Goal: Transaction & Acquisition: Purchase product/service

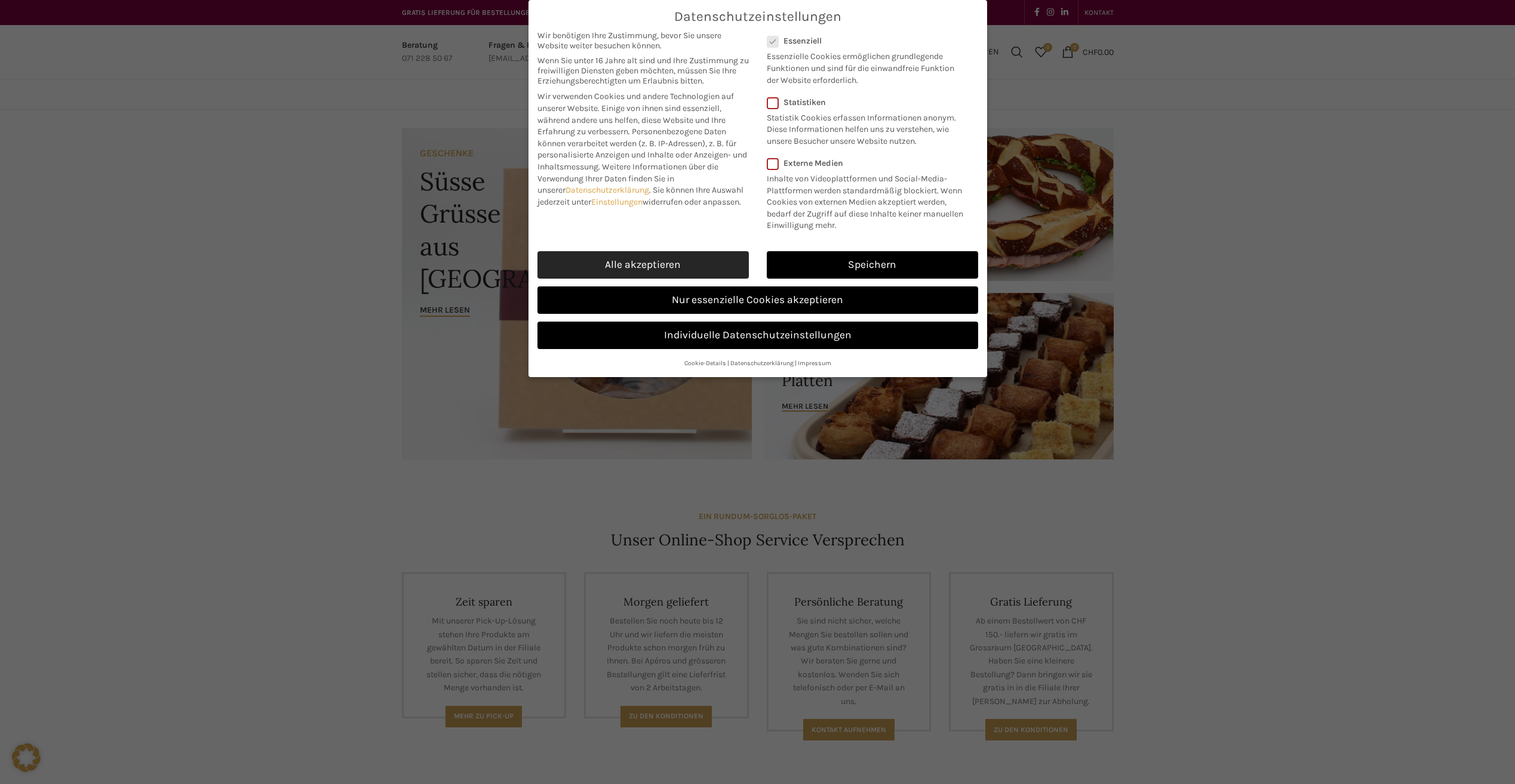
click at [648, 254] on link "Alle akzeptieren" at bounding box center [643, 265] width 212 height 27
checkbox input "true"
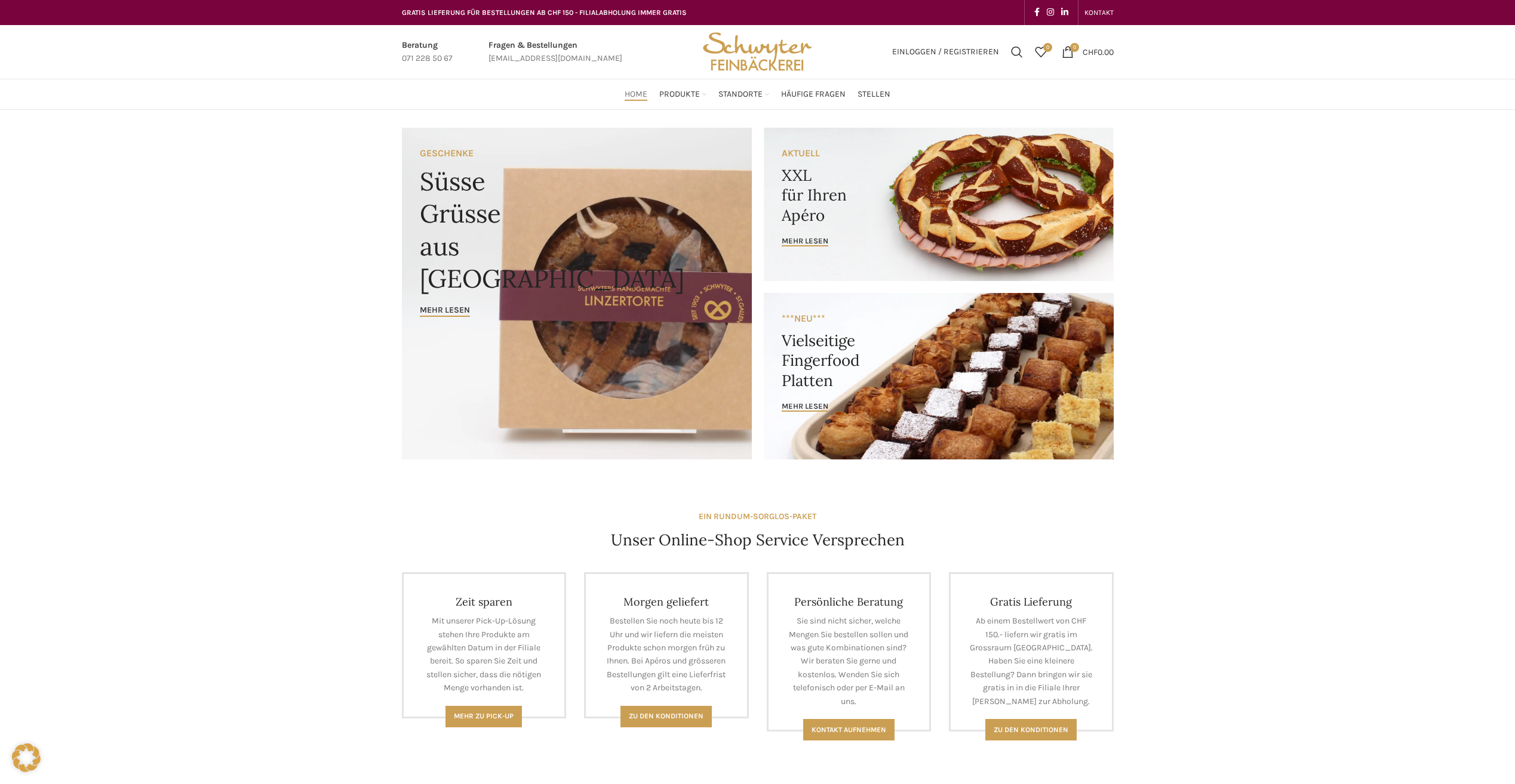
click at [629, 91] on span "Home" at bounding box center [636, 94] width 23 height 12
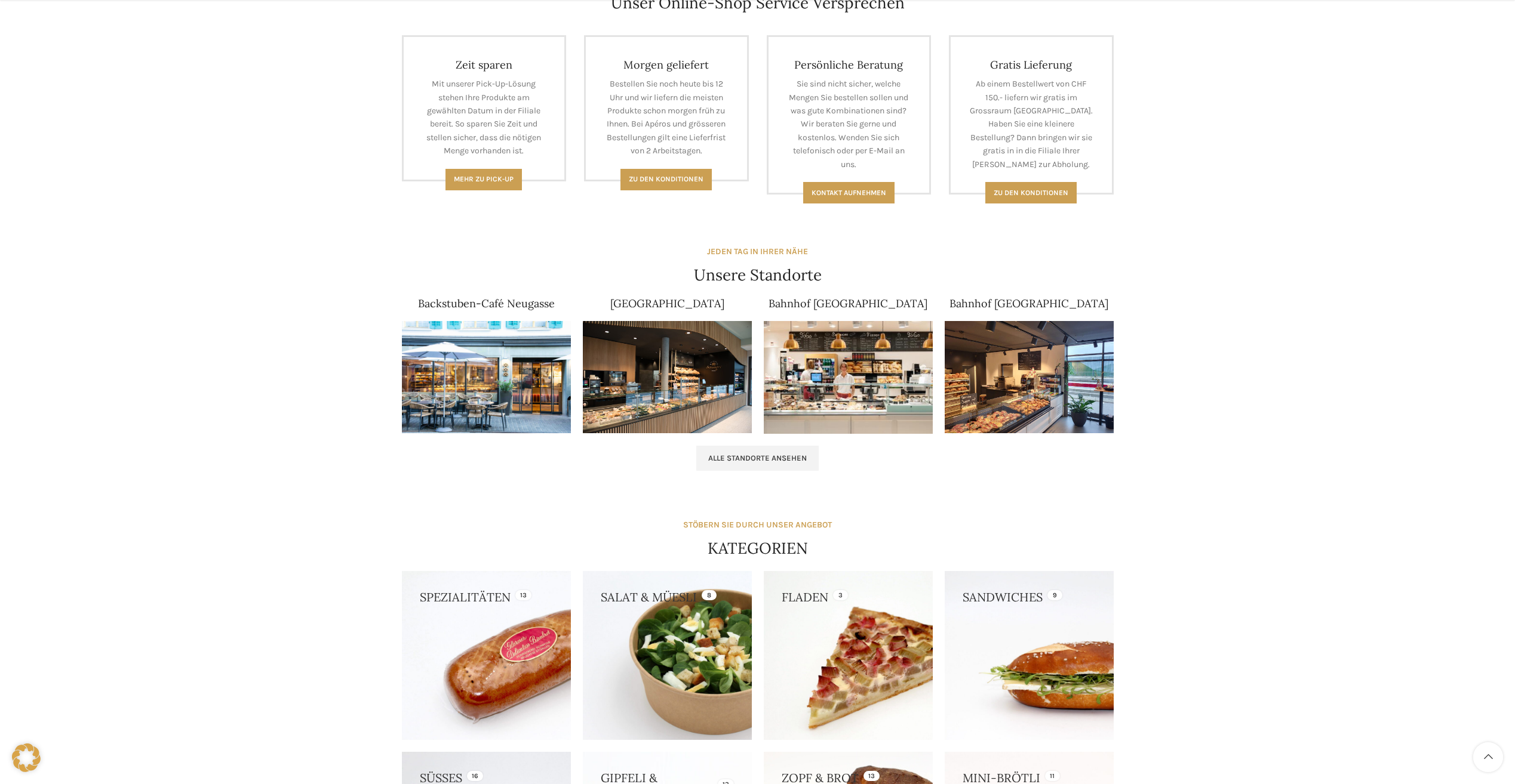
scroll to position [967, 0]
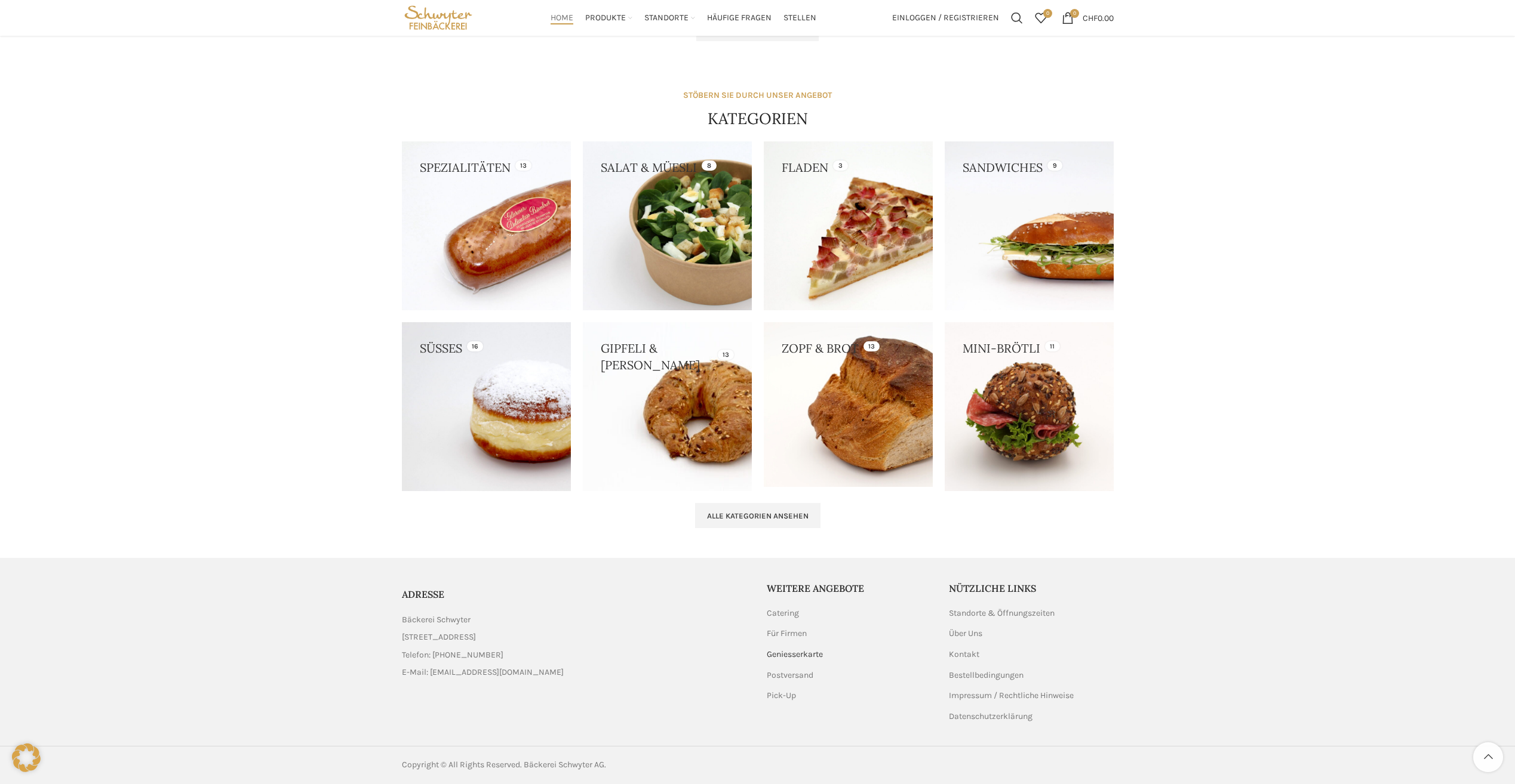
click at [793, 656] on link "Geniesserkarte" at bounding box center [795, 654] width 57 height 12
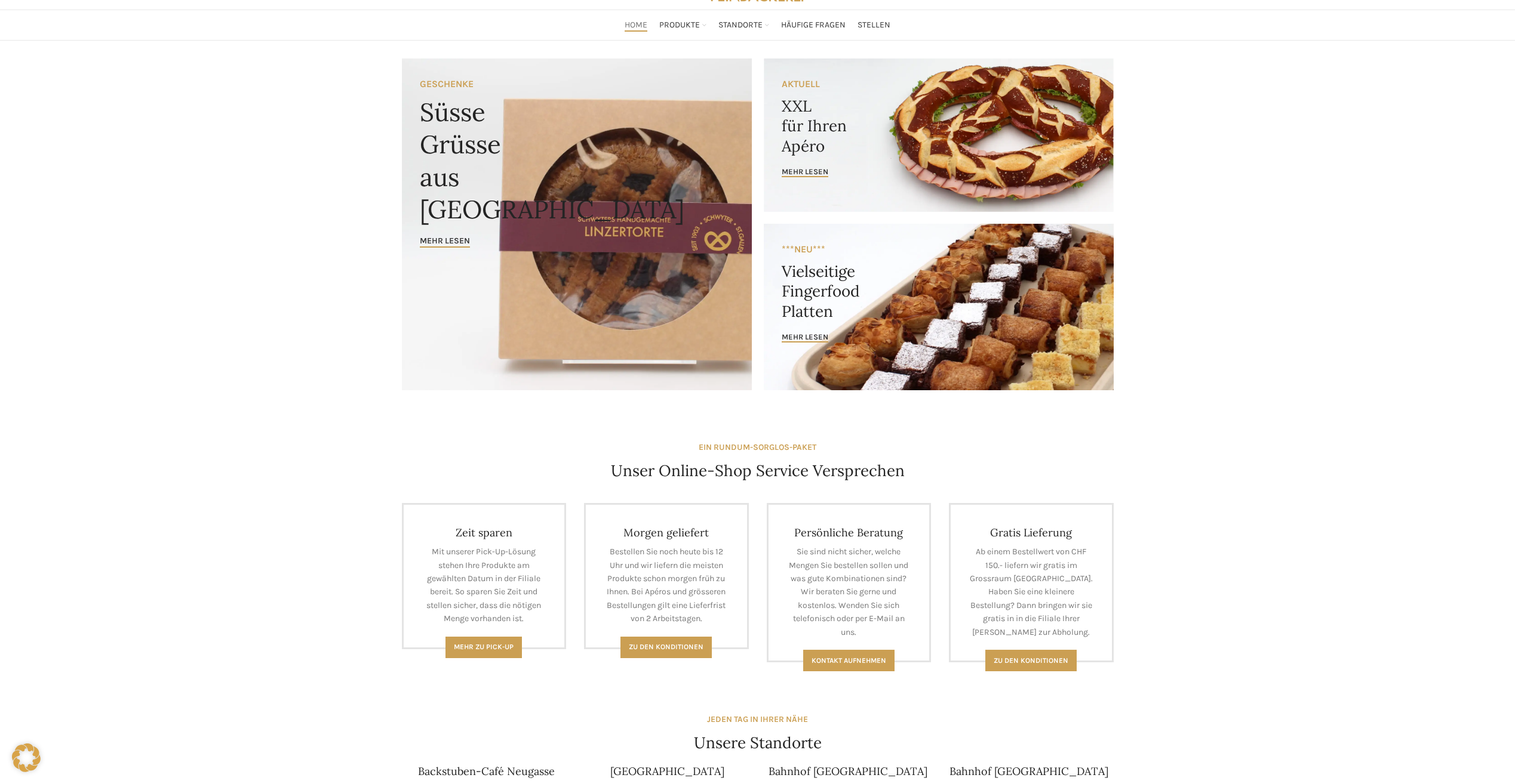
scroll to position [0, 0]
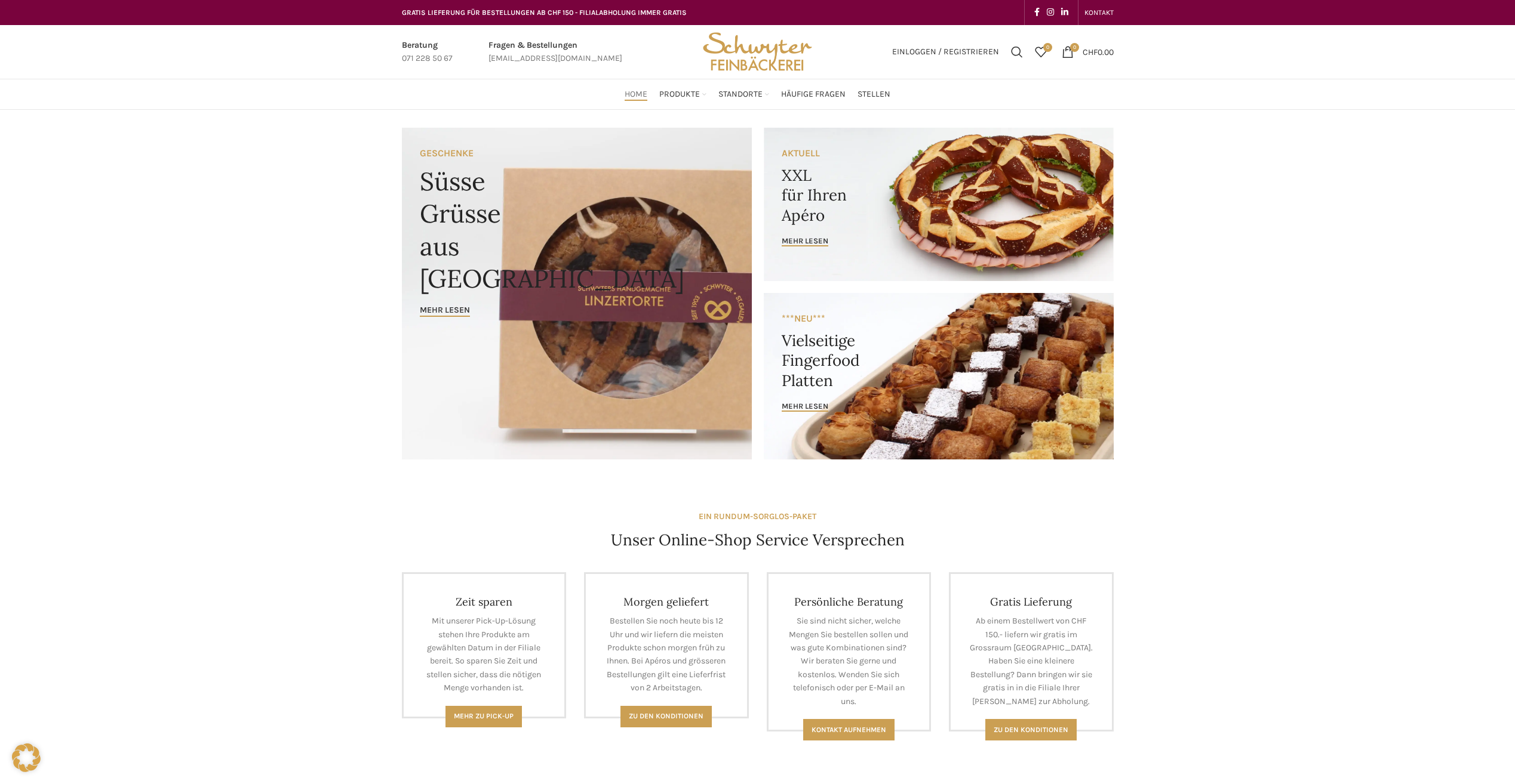
click at [754, 57] on img "Site logo" at bounding box center [756, 52] width 117 height 54
